Goal: Task Accomplishment & Management: Use online tool/utility

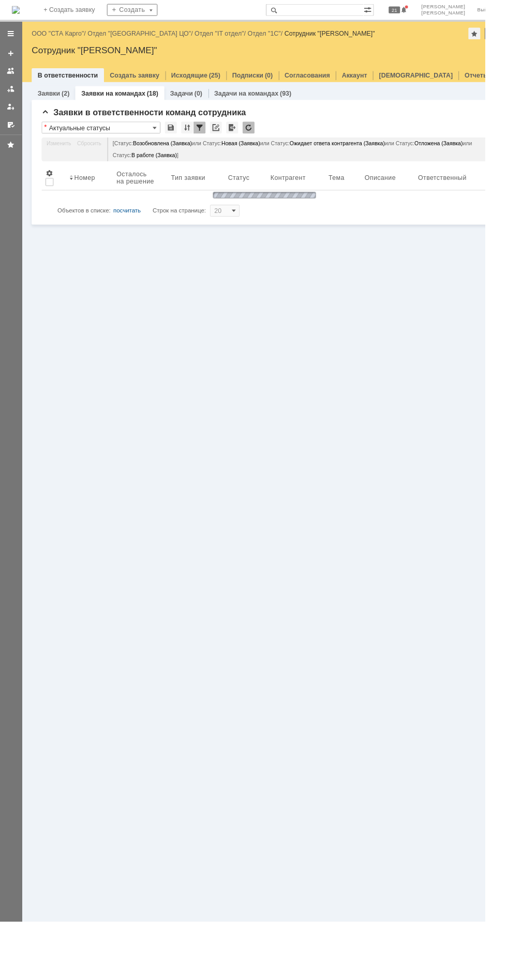
click at [67, 35] on link "ООО "СТА Карго"" at bounding box center [60, 35] width 55 height 8
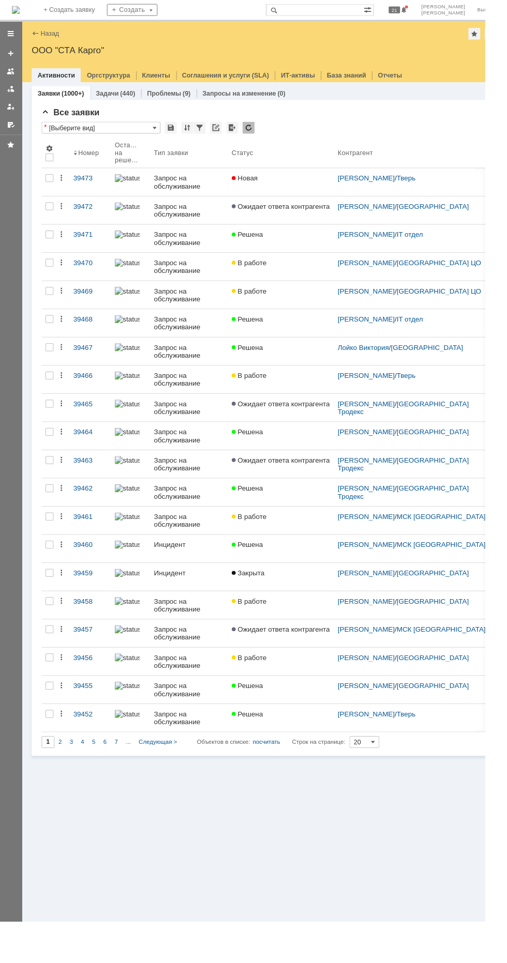
click at [328, 190] on link "Новая" at bounding box center [293, 190] width 111 height 29
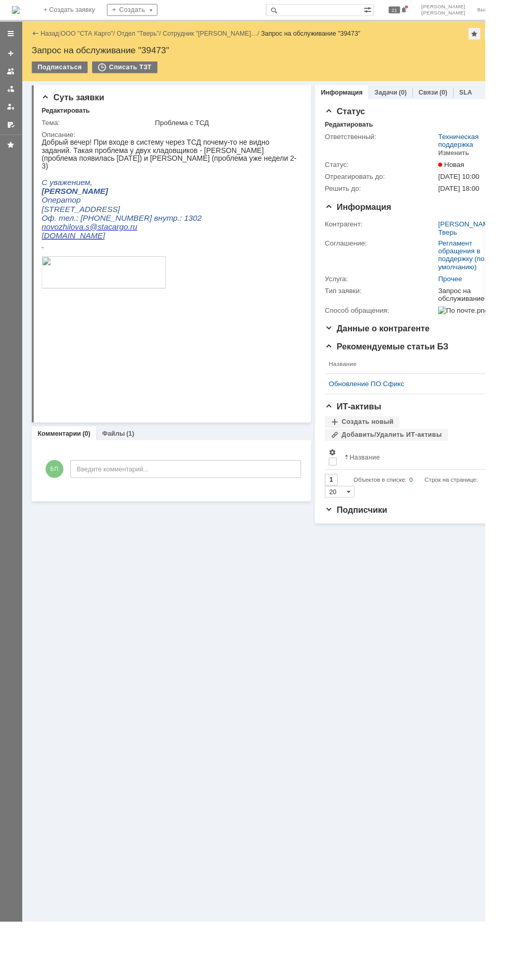
click at [116, 453] on link "Файлы" at bounding box center [119, 453] width 24 height 8
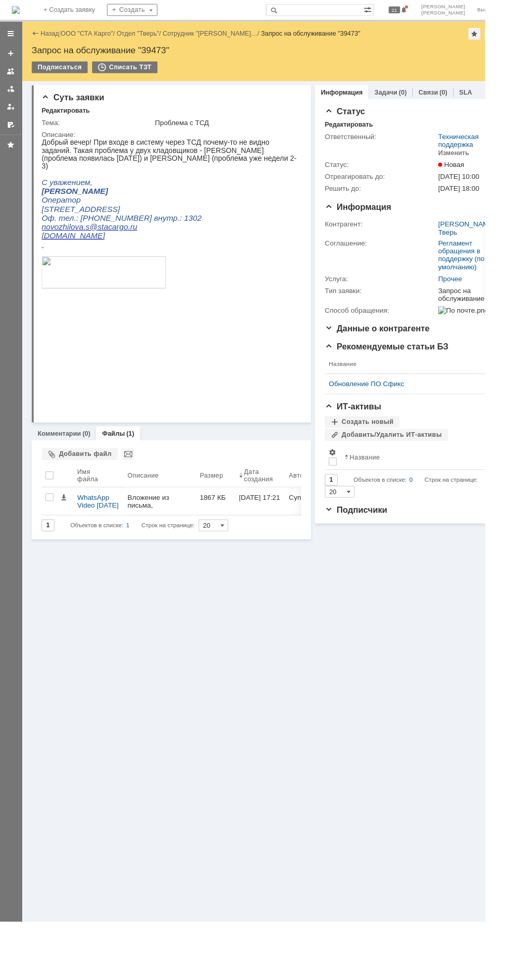
click at [104, 545] on span "Объектов в списке:" at bounding box center [100, 548] width 55 height 7
click at [104, 523] on div "WhatsApp Video [DATE] 16.44.18.mp4" at bounding box center [103, 523] width 44 height 17
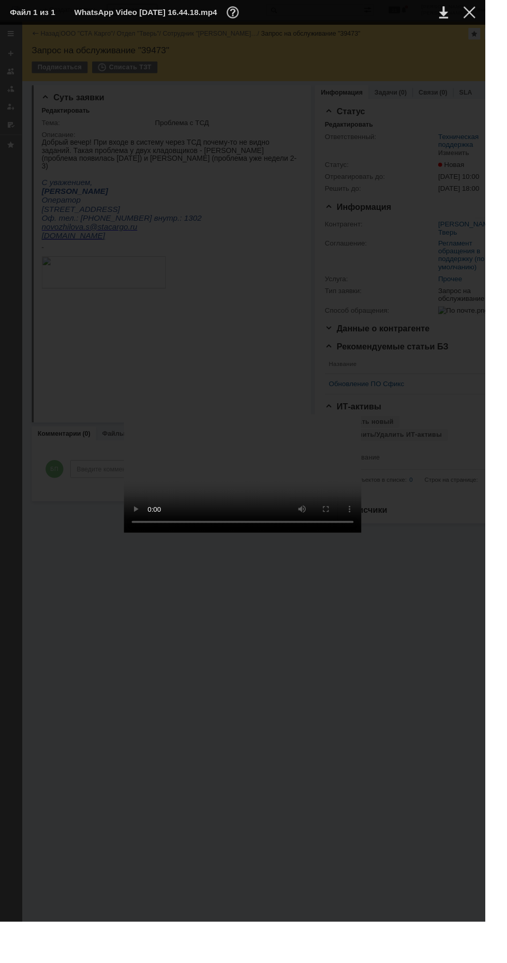
click at [496, 10] on td at bounding box center [482, 13] width 28 height 16
click at [496, 7] on div at bounding box center [490, 13] width 12 height 12
